Goal: Task Accomplishment & Management: Use online tool/utility

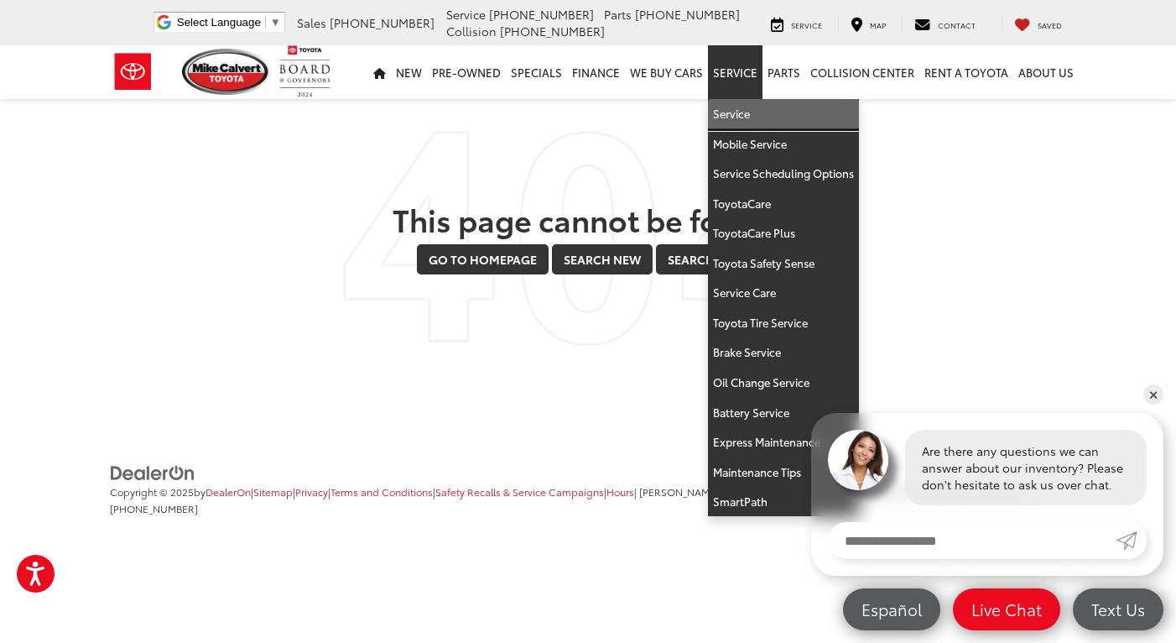
click at [736, 117] on link "Service" at bounding box center [783, 114] width 151 height 30
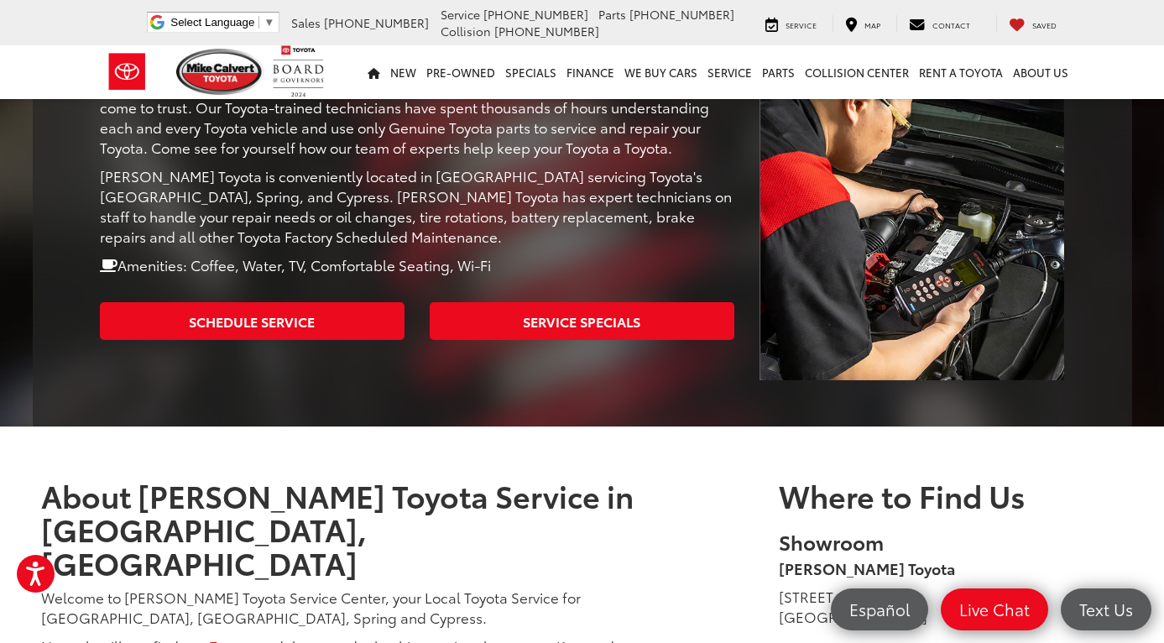
scroll to position [392, 0]
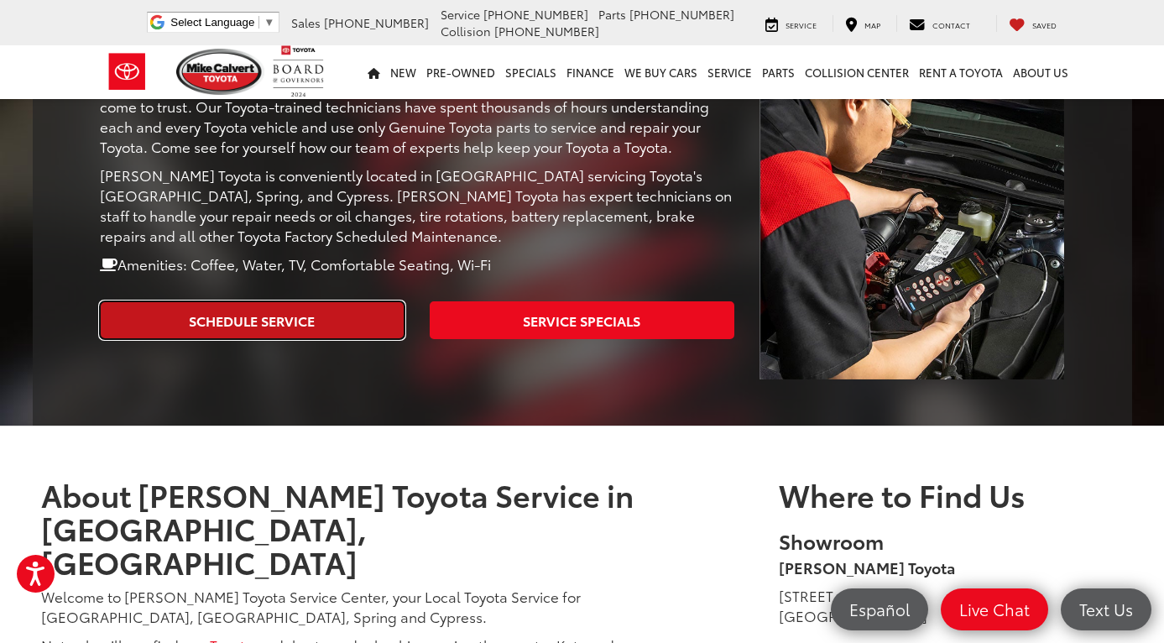
click at [298, 301] on link "Schedule Service" at bounding box center [252, 320] width 305 height 38
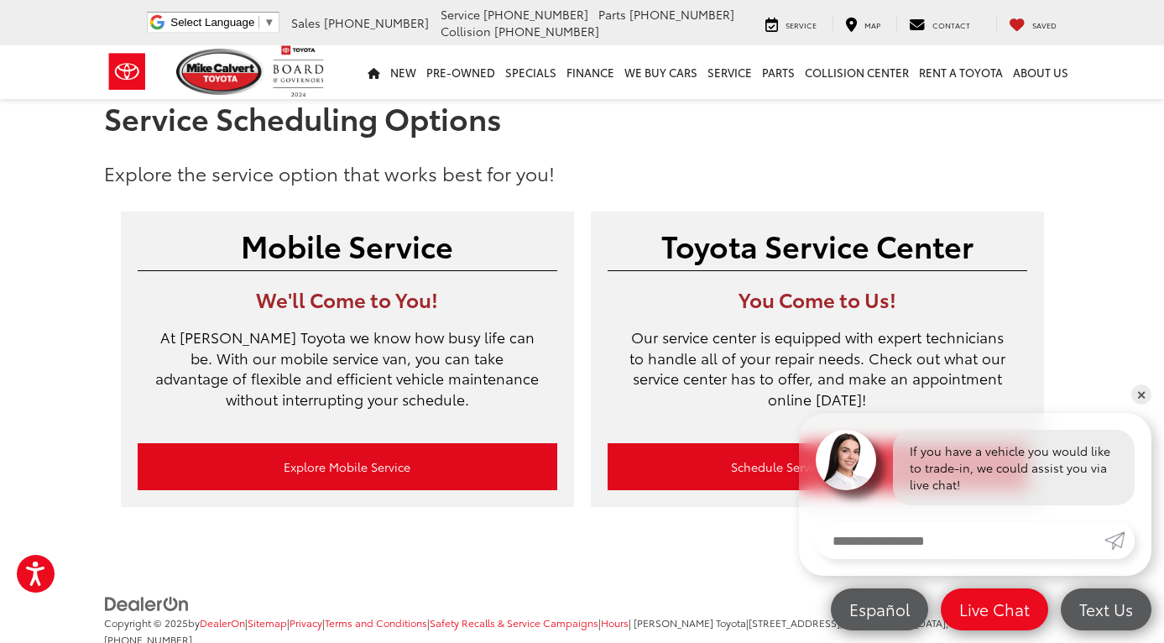
scroll to position [54, 0]
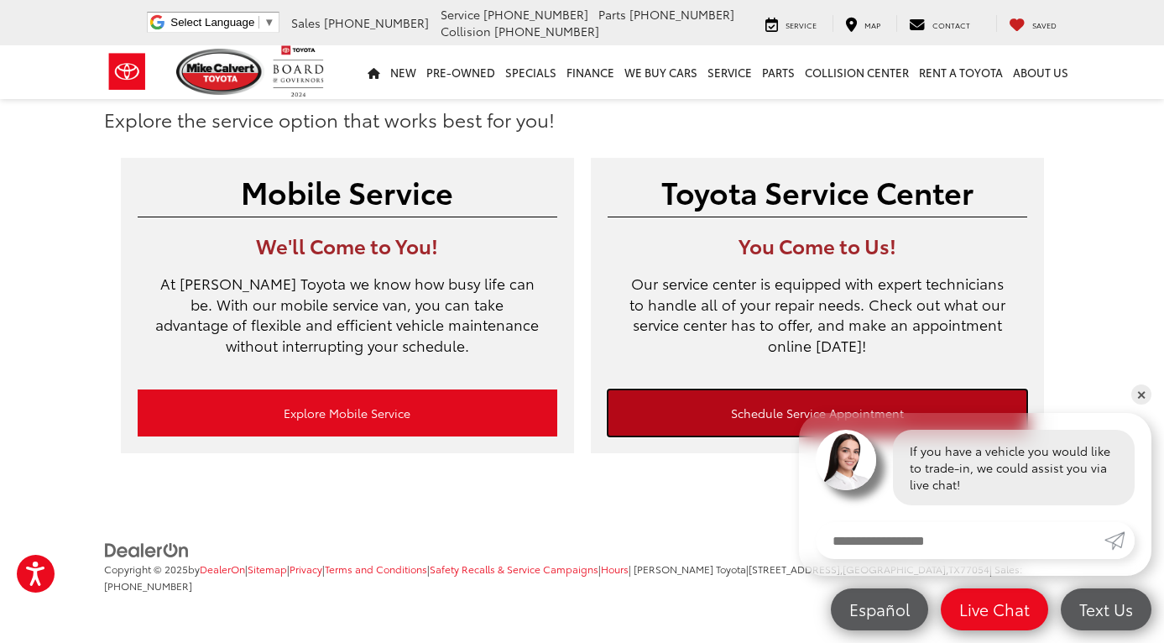
click at [735, 414] on link "Schedule Service Appointment" at bounding box center [818, 412] width 420 height 47
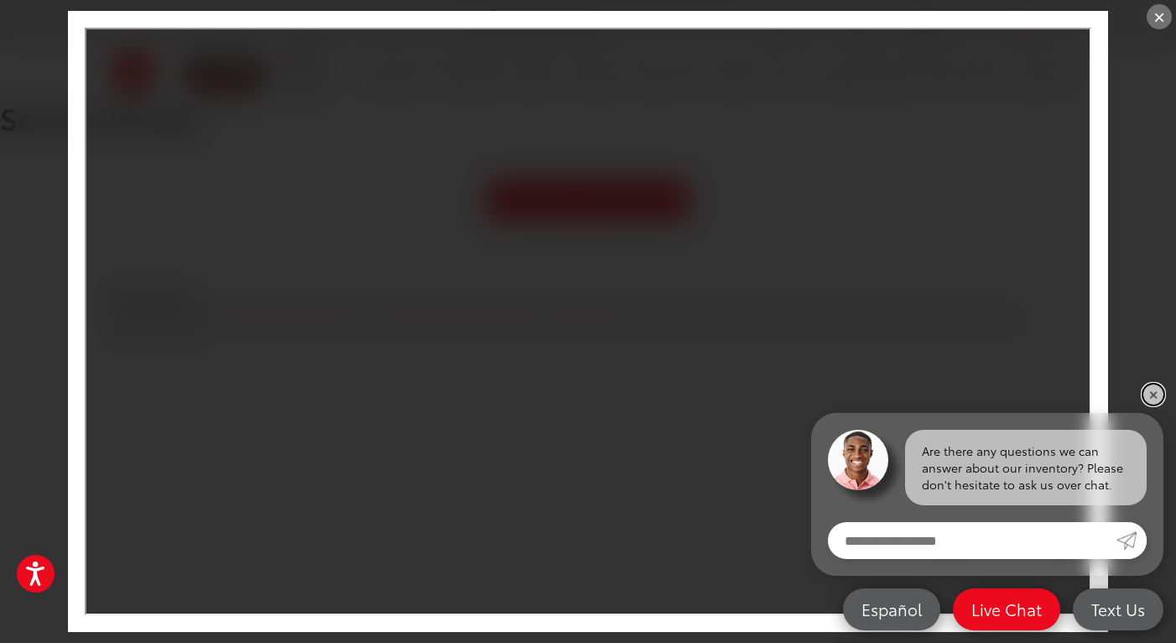
click at [1157, 395] on link "✕" at bounding box center [1154, 394] width 20 height 20
